Goal: Navigation & Orientation: Find specific page/section

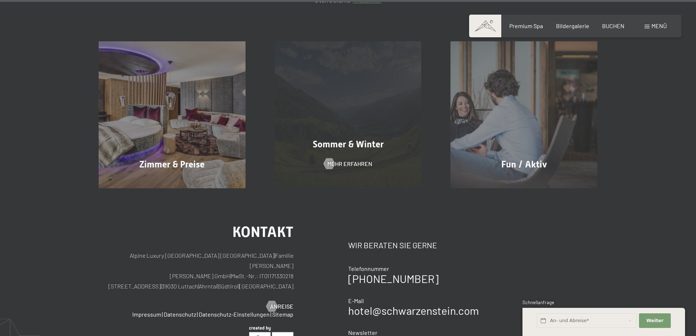
scroll to position [3502, 0]
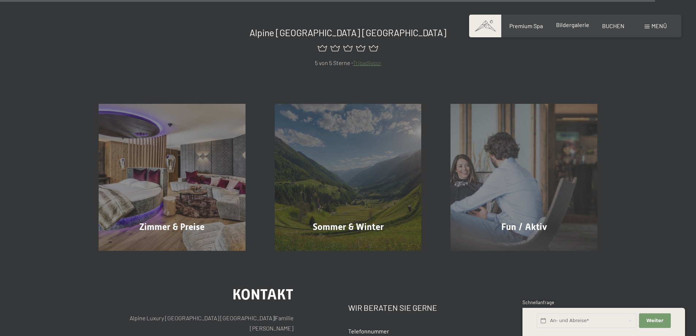
click at [560, 26] on span "Bildergalerie" at bounding box center [572, 24] width 33 height 7
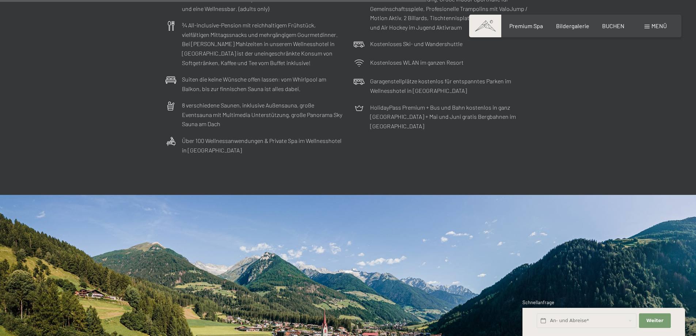
scroll to position [2280, 0]
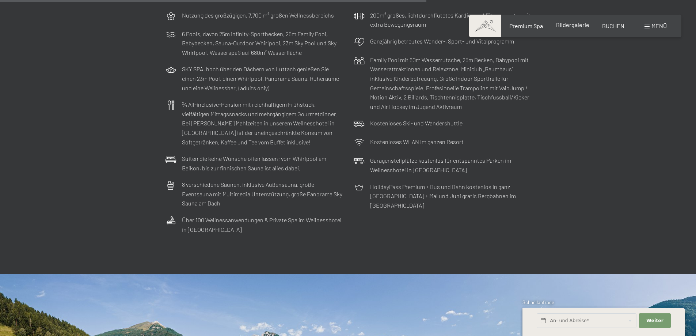
click at [564, 25] on span "Bildergalerie" at bounding box center [572, 24] width 33 height 7
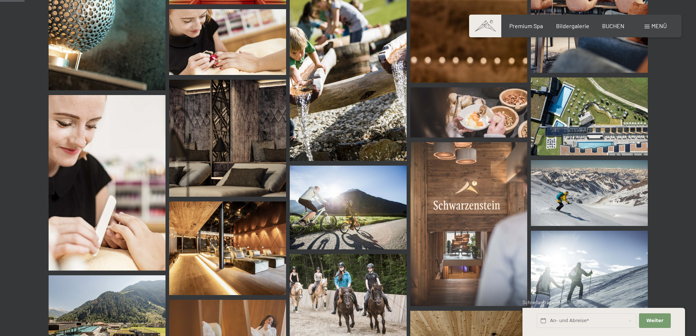
scroll to position [475, 0]
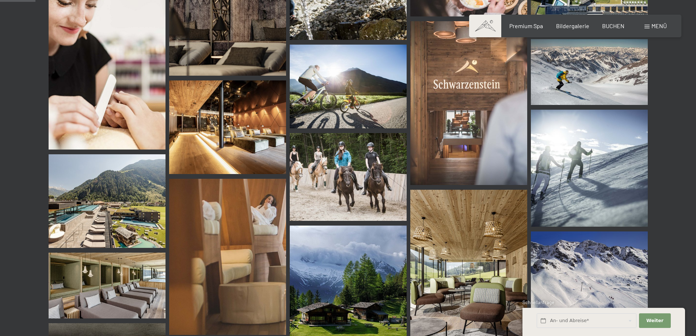
click at [259, 126] on img at bounding box center [227, 127] width 117 height 94
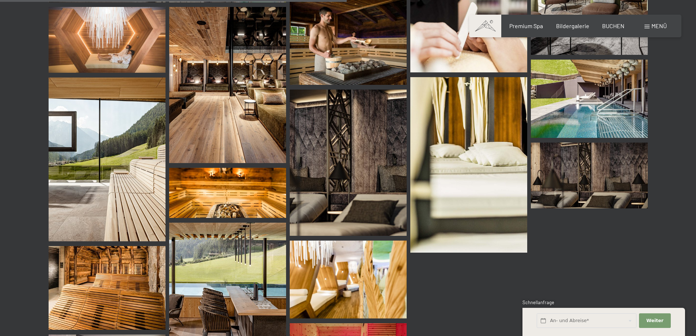
scroll to position [4675, 0]
